Goal: Task Accomplishment & Management: Use online tool/utility

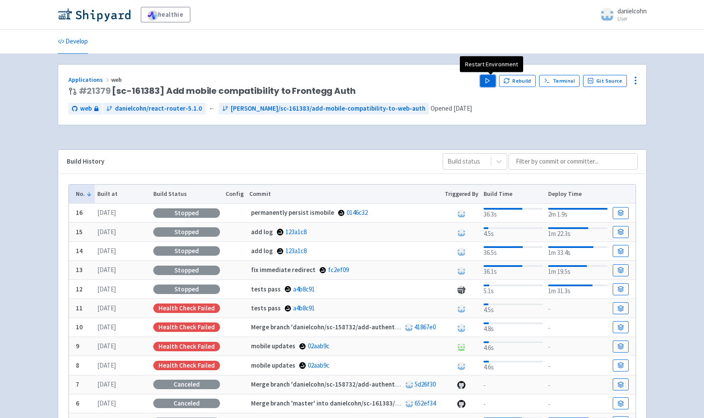
click at [489, 84] on icon "button" at bounding box center [487, 80] width 6 height 6
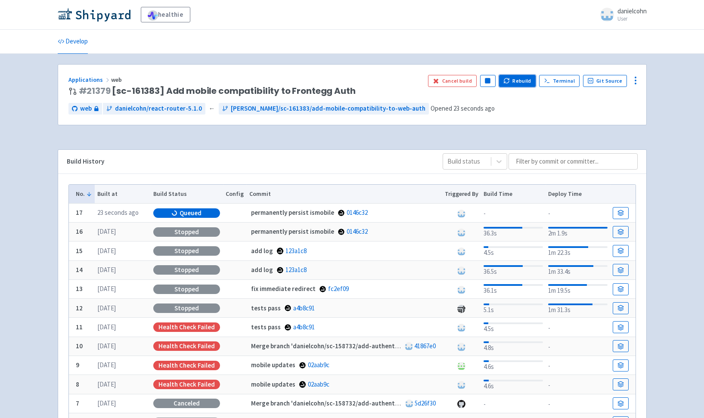
click at [523, 85] on button "Rebuild" at bounding box center [517, 81] width 37 height 12
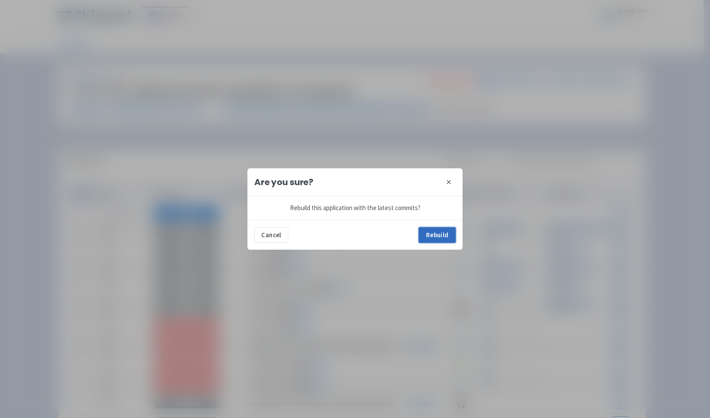
click at [441, 237] on button "Rebuild" at bounding box center [437, 234] width 37 height 15
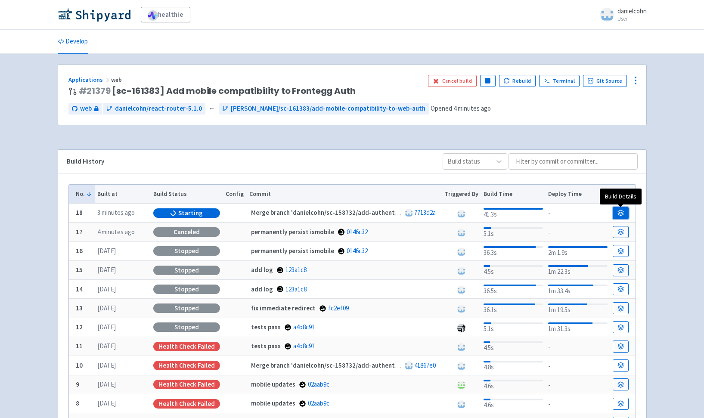
click at [624, 208] on link at bounding box center [619, 213] width 15 height 12
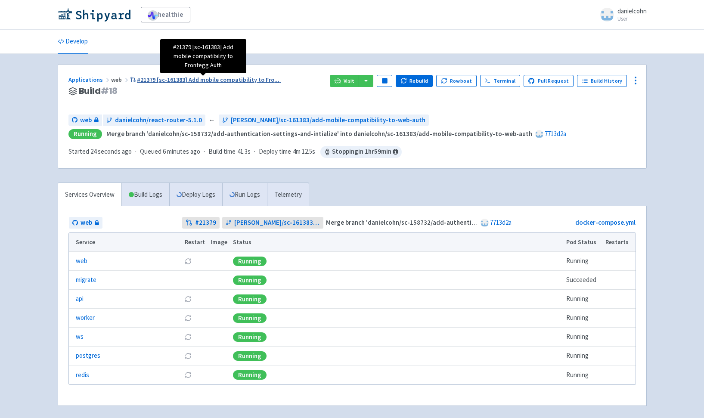
click at [215, 83] on span "#21379 [sc-161383] Add mobile compatibility to Fro ..." at bounding box center [208, 80] width 142 height 8
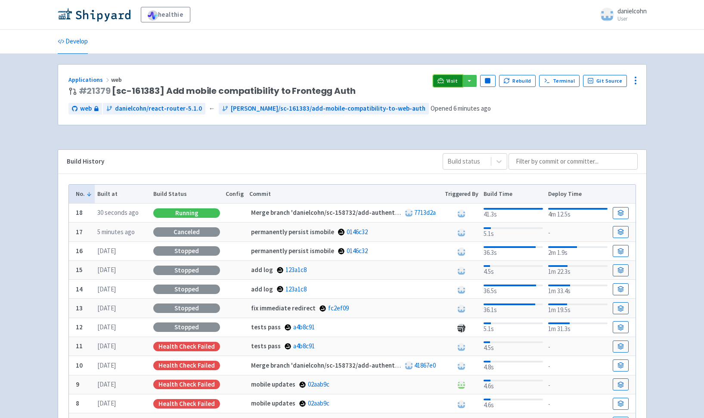
click at [454, 80] on span "Visit" at bounding box center [451, 80] width 11 height 7
click at [95, 79] on link "Applications" at bounding box center [89, 80] width 43 height 8
click at [510, 80] on icon "button" at bounding box center [506, 80] width 6 height 6
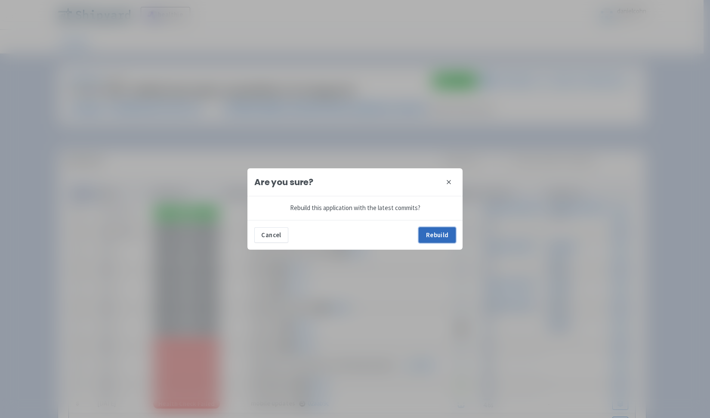
click at [433, 235] on button "Rebuild" at bounding box center [437, 234] width 37 height 15
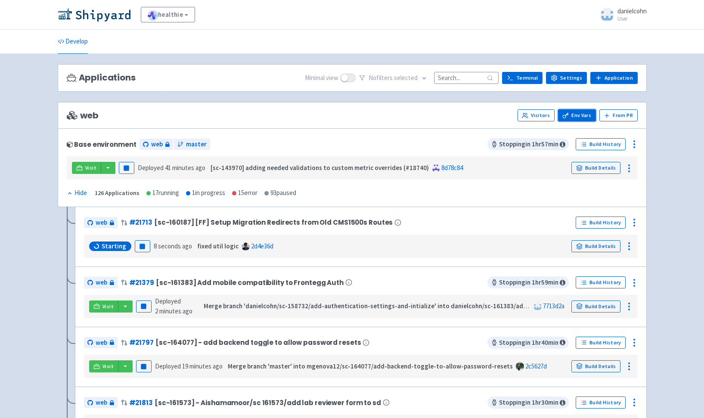
click at [581, 113] on link "Env Vars" at bounding box center [577, 115] width 38 height 12
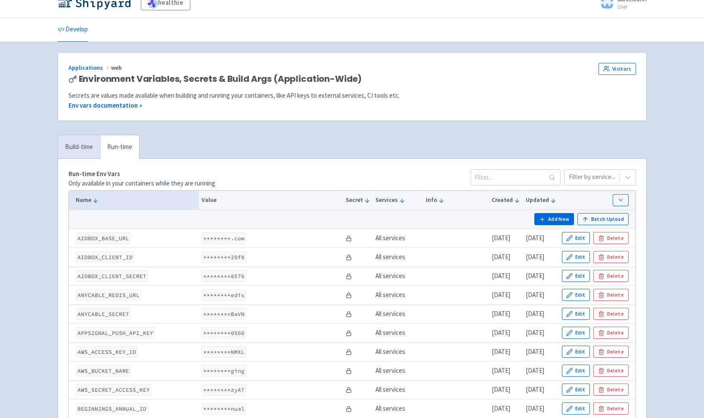
scroll to position [14, 0]
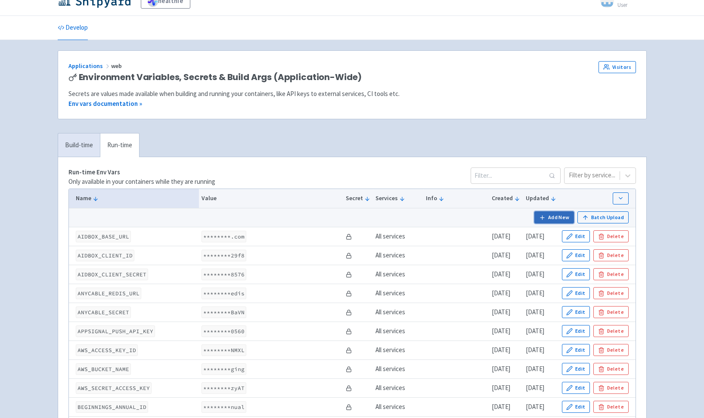
click at [561, 214] on button "Add New" at bounding box center [554, 217] width 40 height 12
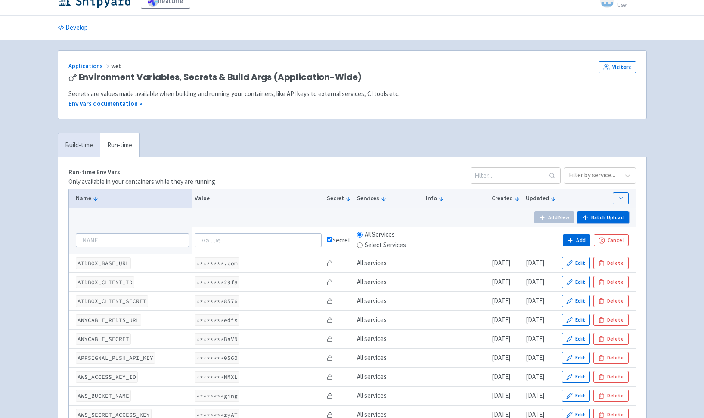
click at [616, 217] on button "Batch Upload" at bounding box center [602, 217] width 51 height 12
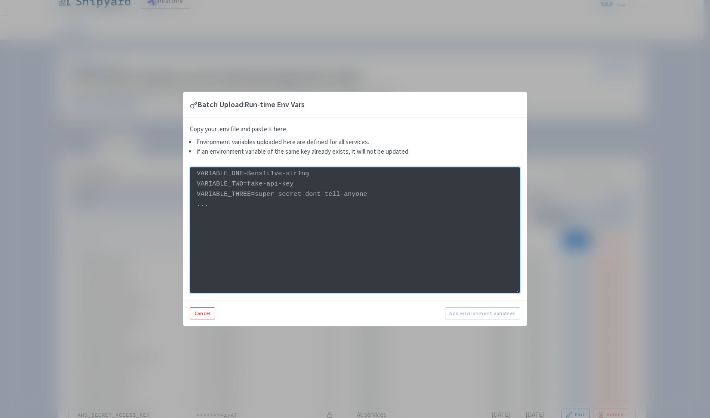
click at [315, 204] on textarea at bounding box center [355, 230] width 331 height 126
paste textarea "FRONTEGG_SMS_WEBHOOK_SECRET=34638cb9-a73a-4803-9873-3daae9860c03 FRONTEGG_ENCRY…"
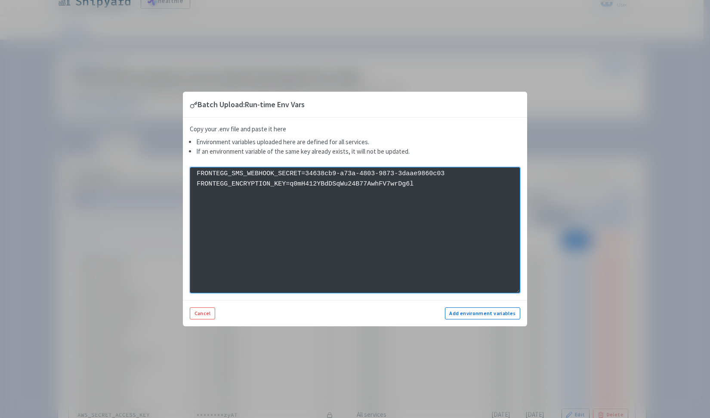
click at [420, 183] on textarea "FRONTEGG_SMS_WEBHOOK_SECRET=34638cb9-a73a-4803-9873-3daae9860c03 FRONTEGG_ENCRY…" at bounding box center [355, 230] width 331 height 126
type textarea "FRONTEGG_SMS_WEBHOOK_SECRET=34638cb9-a73a-4803-9873-3daae9860c03 FRONTEGG_ENCRY…"
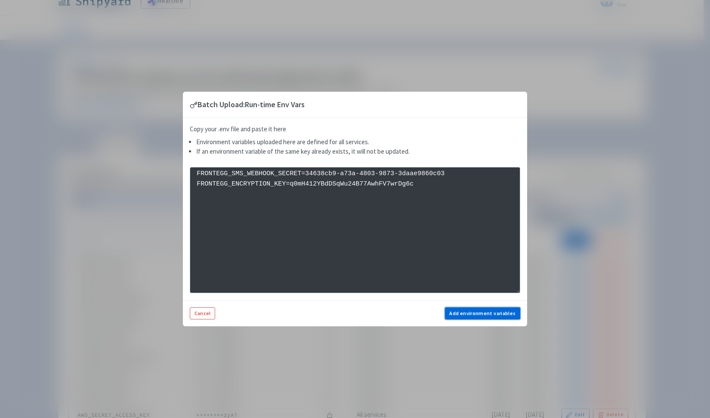
click at [464, 312] on button "Add environment variables" at bounding box center [482, 313] width 75 height 12
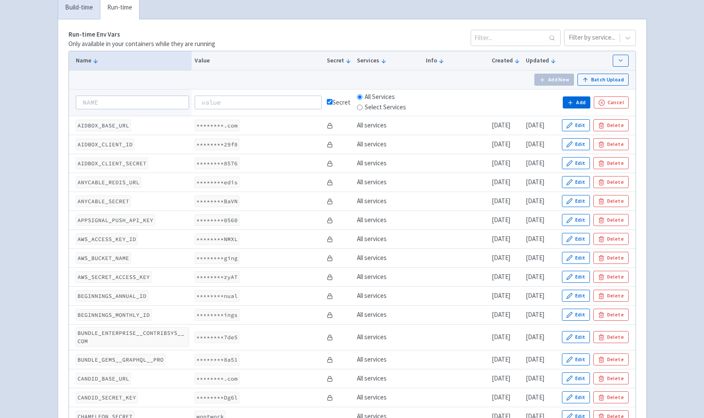
scroll to position [0, 0]
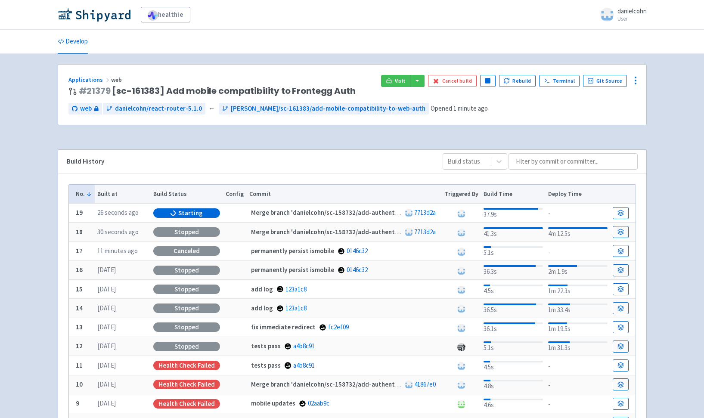
click at [168, 155] on div "Build History Build status" at bounding box center [352, 162] width 588 height 24
click at [391, 82] on icon at bounding box center [389, 80] width 6 height 6
click at [81, 80] on link "Applications" at bounding box center [89, 80] width 43 height 8
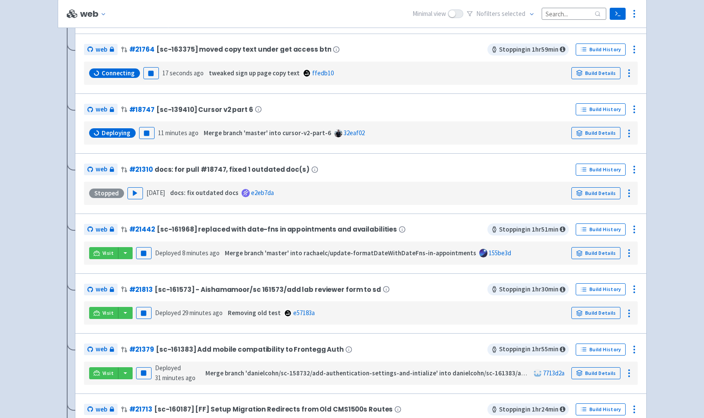
scroll to position [241, 0]
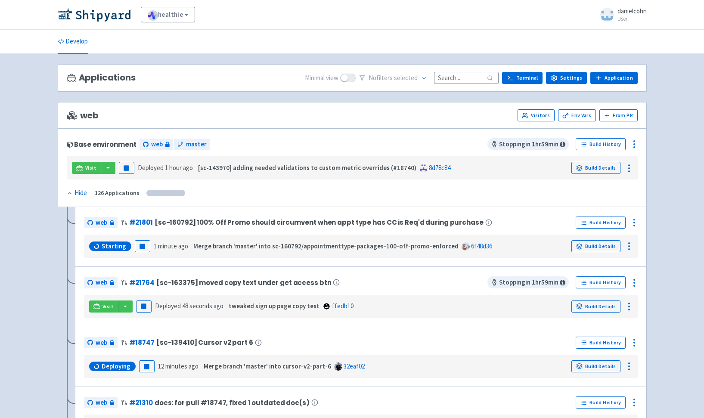
click at [472, 73] on input at bounding box center [466, 78] width 65 height 12
paste input "[PERSON_NAME]/sc-158732/add-authentication-settings-and-intialize"
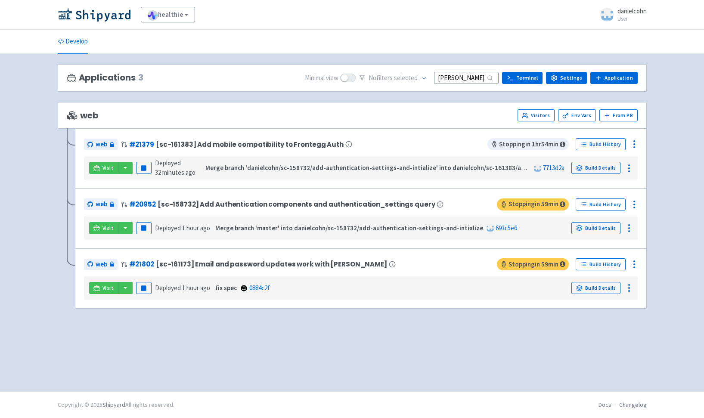
scroll to position [0, 126]
type input "[PERSON_NAME]/sc-158732/add-authentication-settings-and-intialize"
click at [103, 227] on span "Visit" at bounding box center [107, 228] width 11 height 7
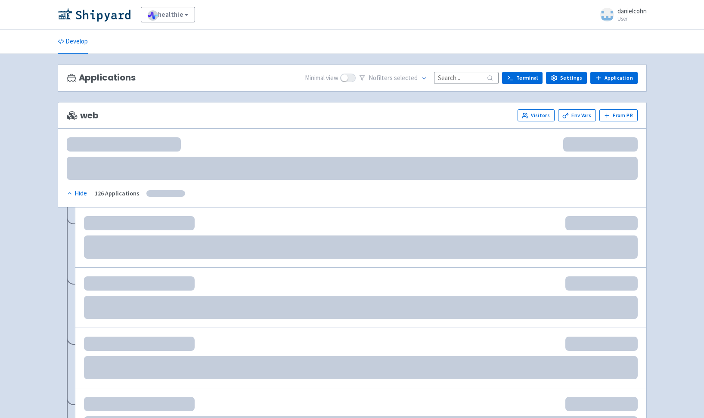
click at [481, 79] on input at bounding box center [466, 78] width 65 height 12
paste input "[PERSON_NAME]/sc-158732/add-authentication-settings-and-intialize"
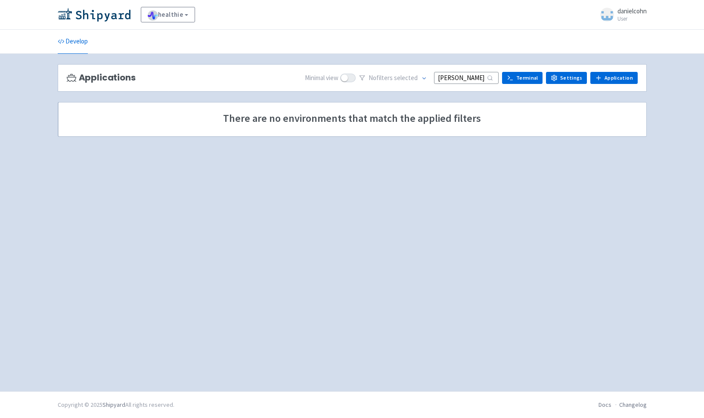
scroll to position [0, 126]
type input "[PERSON_NAME]/sc-158732/add-authentication-settings-and-intialize"
click at [407, 97] on div "Applications Minimal view No filter s selected [PERSON_NAME]/sc-158732/add-auth…" at bounding box center [352, 222] width 589 height 317
click at [463, 80] on input "[PERSON_NAME]/sc-158732/add-authentication-settings-and-intialize" at bounding box center [466, 78] width 65 height 12
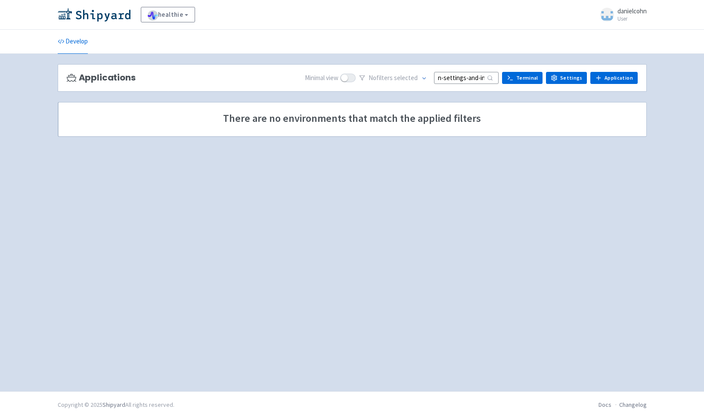
click at [463, 80] on input "[PERSON_NAME]/sc-158732/add-authentication-settings-and-intialize" at bounding box center [466, 78] width 65 height 12
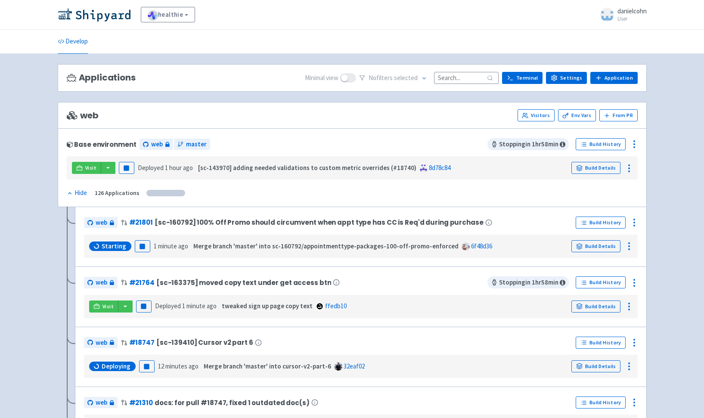
scroll to position [0, 0]
paste input "[PERSON_NAME]/sc-158732/add-authentication-settings-and-intialize"
type input "[PERSON_NAME]/sc-158732/add-authentication-settings-and-intialize"
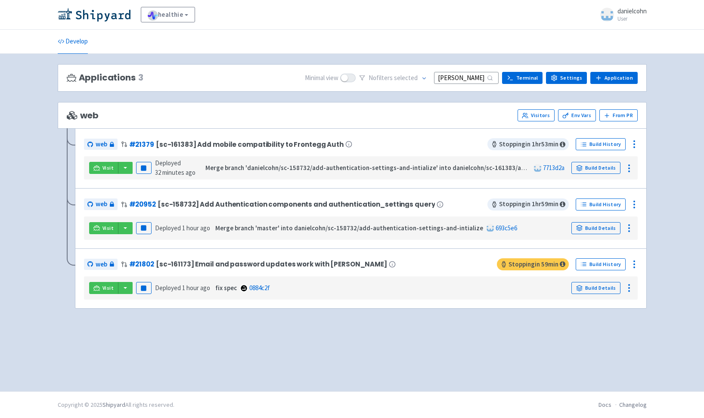
scroll to position [0, 126]
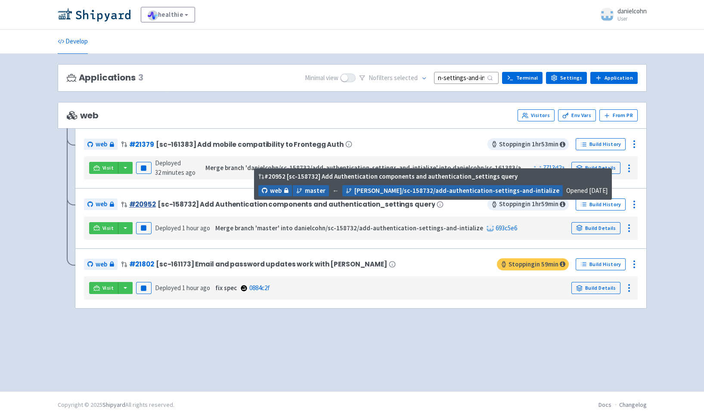
click at [144, 205] on link "# 20952" at bounding box center [142, 204] width 27 height 9
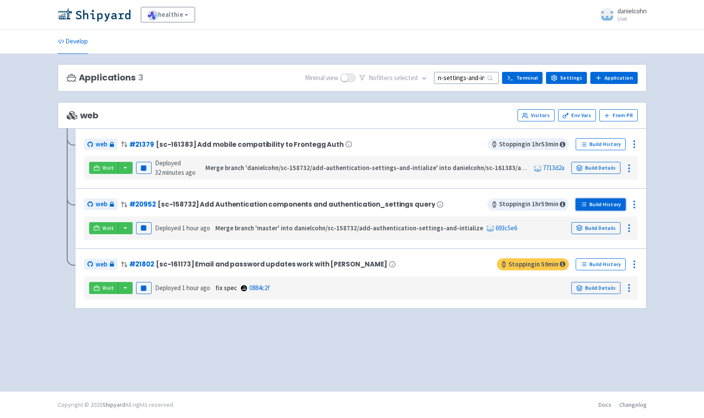
click at [609, 202] on link "Build History" at bounding box center [600, 204] width 50 height 12
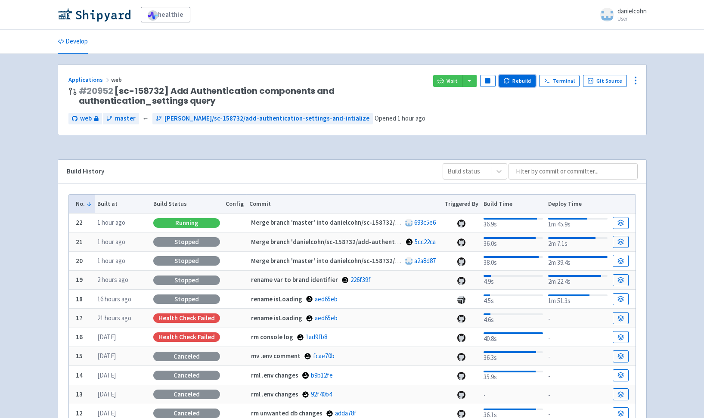
click at [518, 83] on button "Rebuild" at bounding box center [517, 81] width 37 height 12
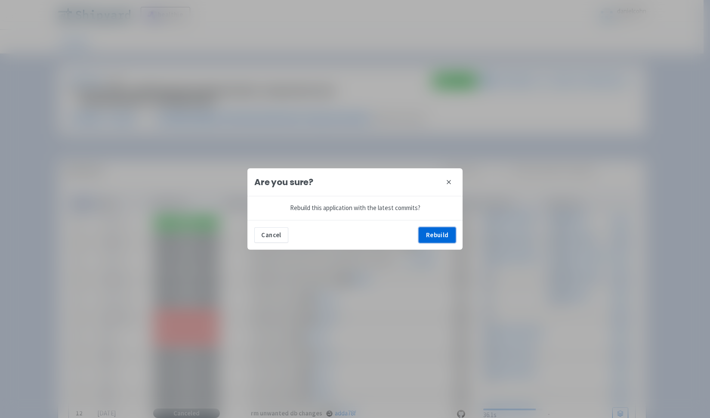
drag, startPoint x: 431, startPoint y: 235, endPoint x: 437, endPoint y: 222, distance: 14.2
click at [431, 235] on button "Rebuild" at bounding box center [437, 234] width 37 height 15
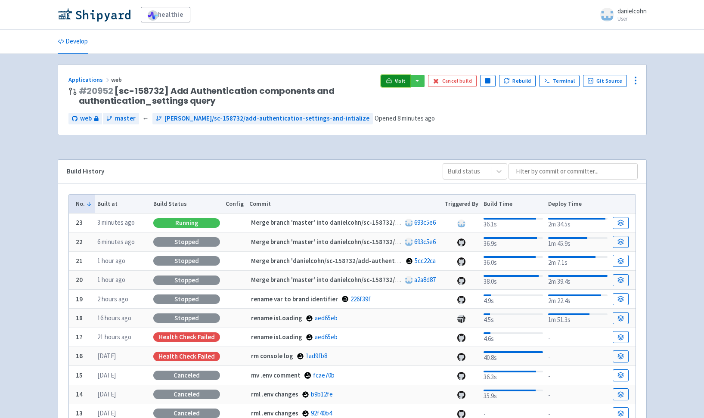
click at [403, 77] on link "Visit" at bounding box center [395, 81] width 29 height 12
click at [392, 82] on icon at bounding box center [389, 80] width 6 height 6
